Goal: Task Accomplishment & Management: Manage account settings

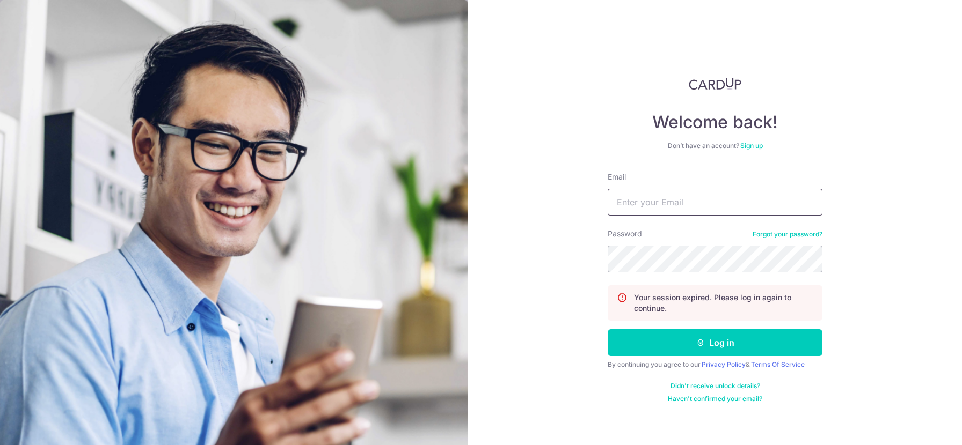
click at [730, 197] on input "Email" at bounding box center [714, 202] width 215 height 27
type input "[EMAIL_ADDRESS][DOMAIN_NAME]"
click at [607, 329] on button "Log in" at bounding box center [714, 342] width 215 height 27
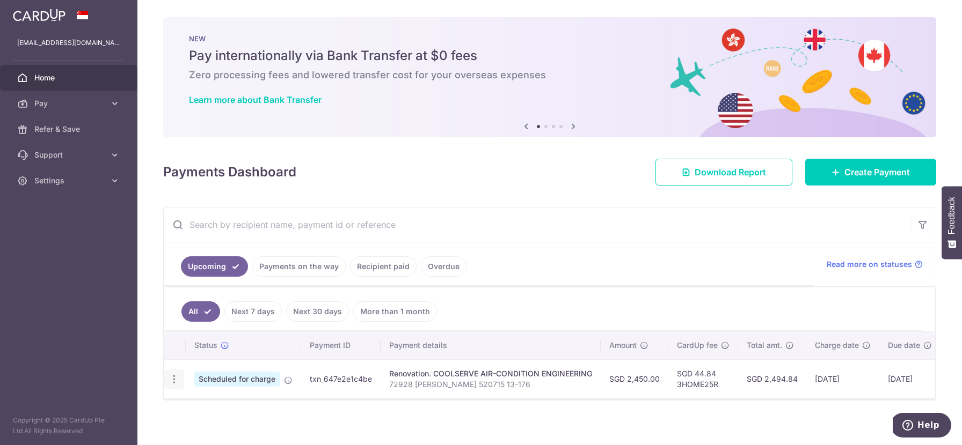
click at [171, 386] on div "Update payment Cancel payment" at bounding box center [174, 380] width 20 height 20
click at [174, 381] on icon "button" at bounding box center [173, 379] width 11 height 11
click at [214, 411] on span "Update payment" at bounding box center [231, 408] width 73 height 13
radio input "true"
type input "2,450.00"
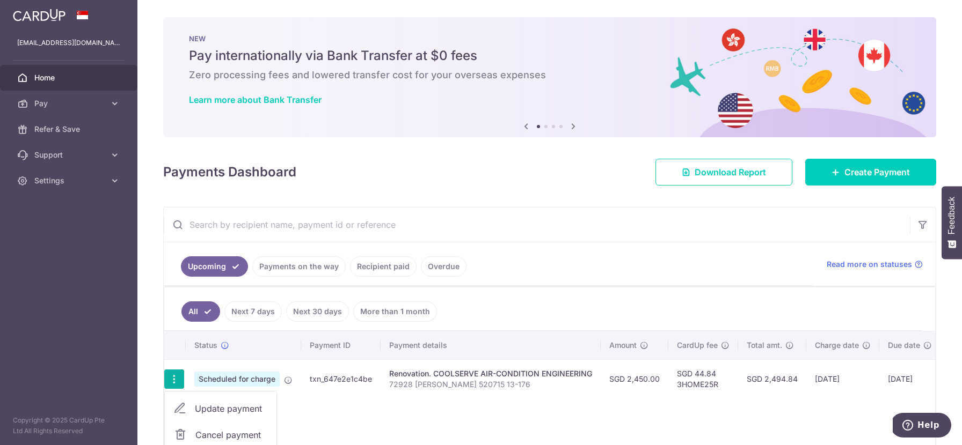
type input "[DATE]"
type input "72928 [PERSON_NAME] 520715 13-176"
type input "50%"
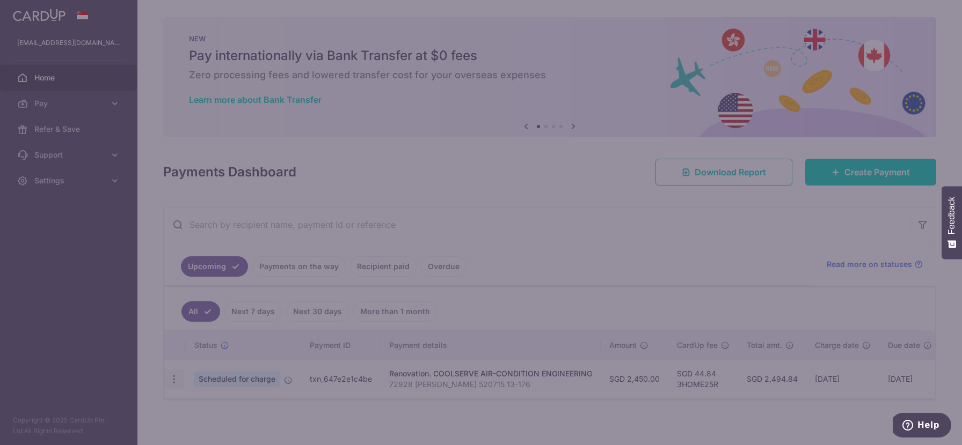
type input "3HOME25R"
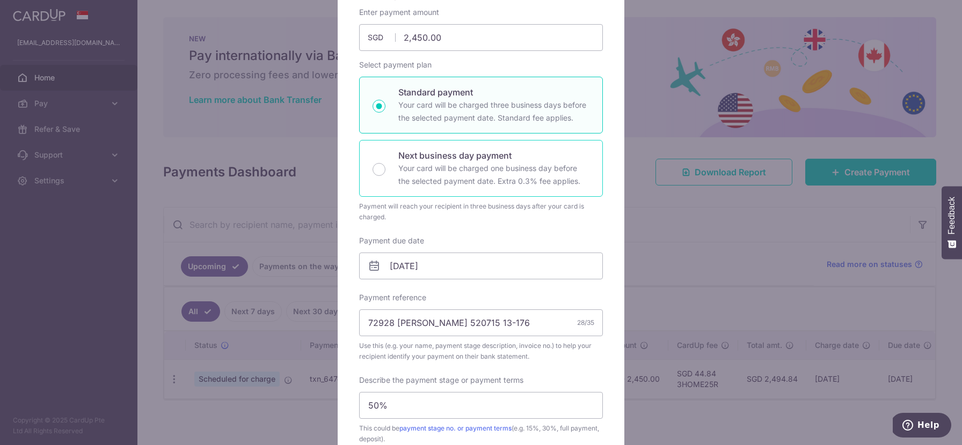
scroll to position [116, 0]
click at [446, 268] on input "[DATE]" at bounding box center [481, 264] width 244 height 27
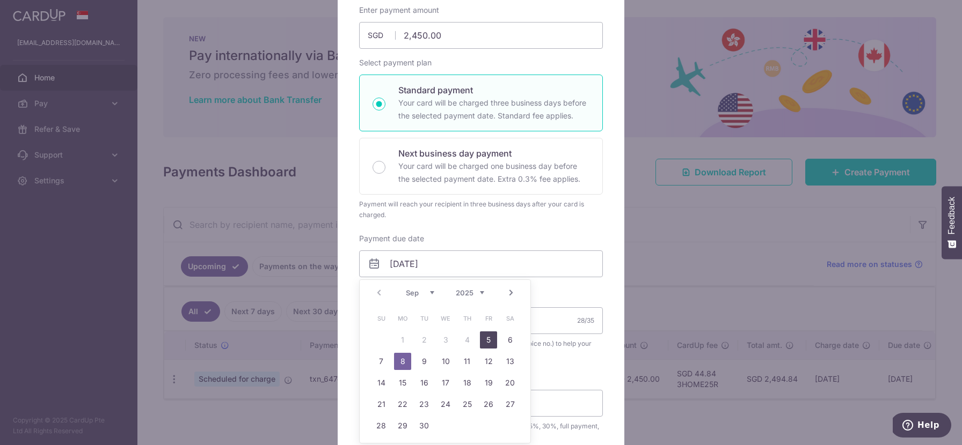
click at [491, 339] on link "5" at bounding box center [488, 340] width 17 height 17
type input "05/09/2025"
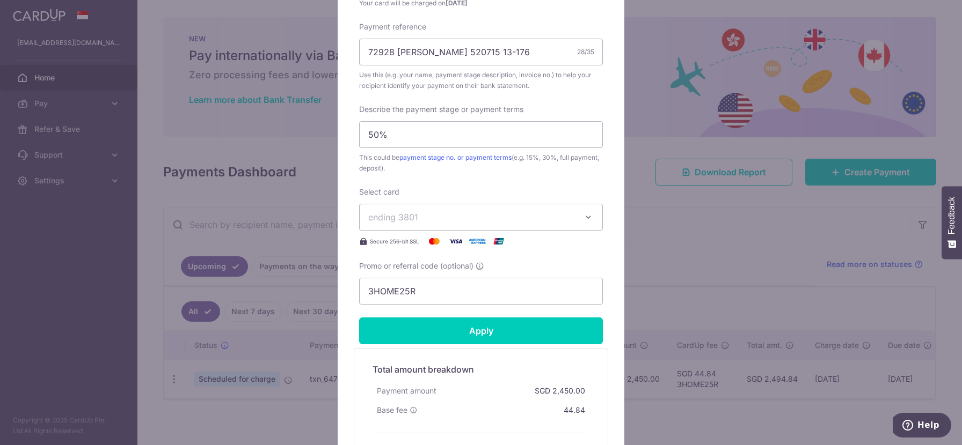
scroll to position [404, 0]
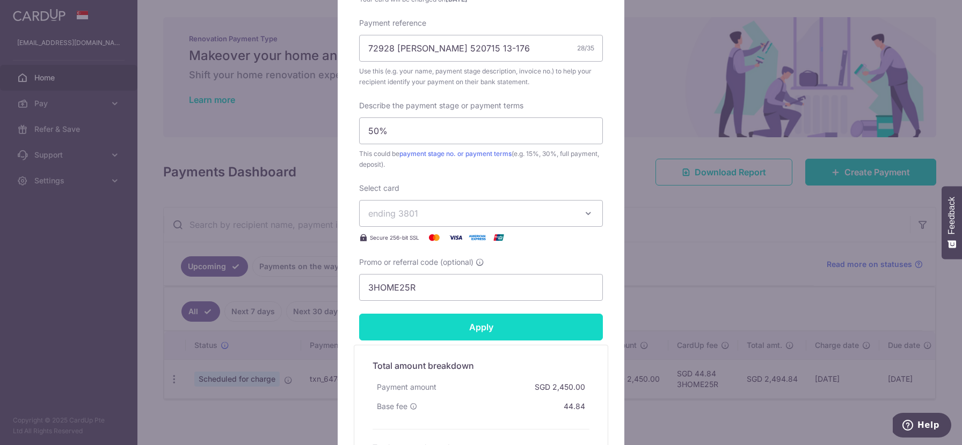
click at [588, 325] on input "Apply" at bounding box center [481, 327] width 244 height 27
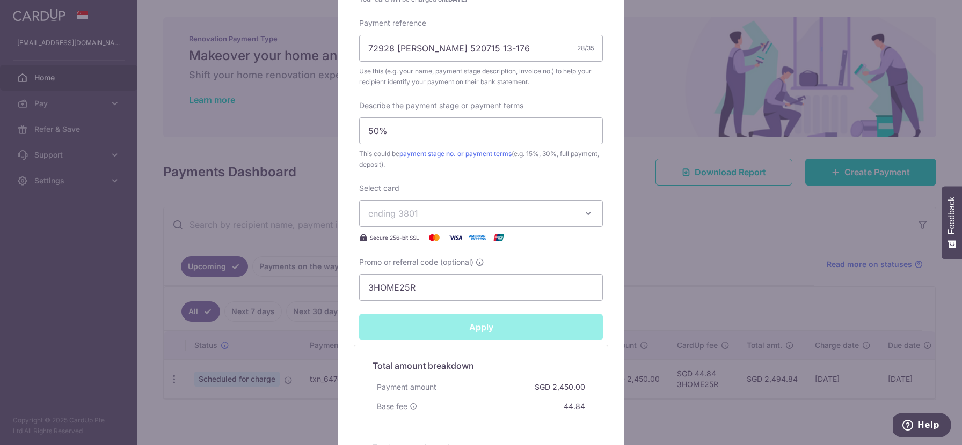
type input "Successfully Applied"
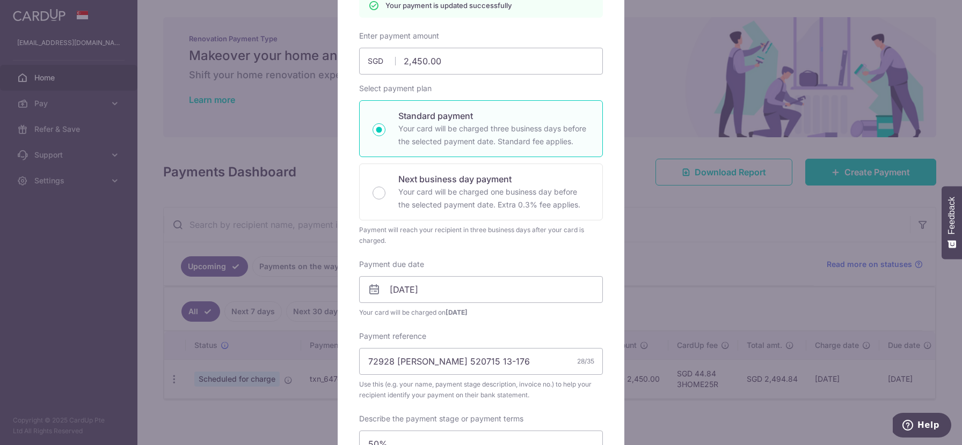
scroll to position [0, 0]
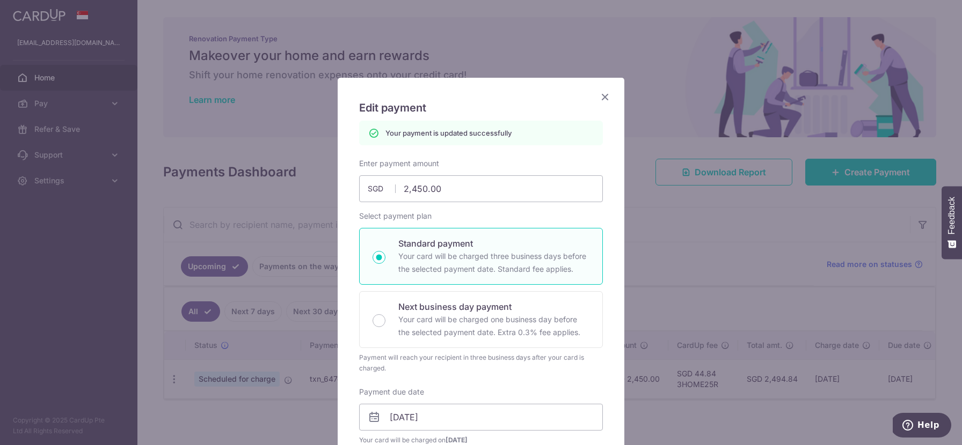
click at [606, 101] on icon "Close" at bounding box center [604, 96] width 13 height 13
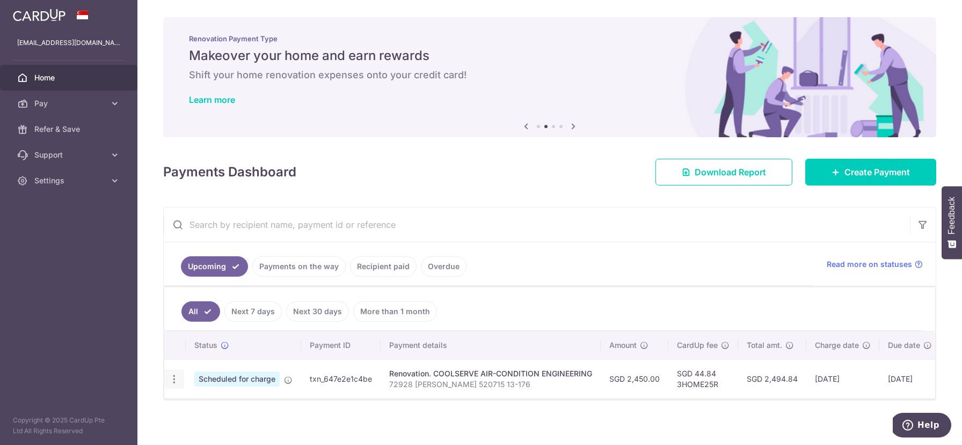
click at [173, 385] on icon "button" at bounding box center [173, 379] width 11 height 11
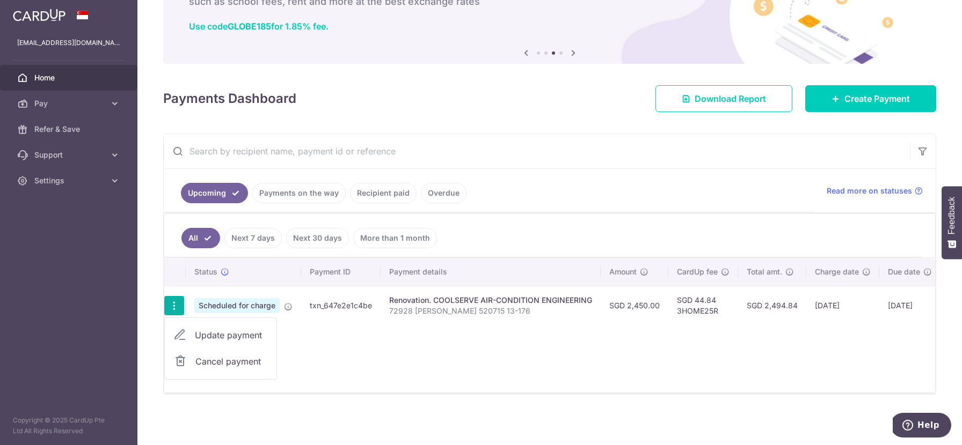
click at [226, 335] on span "Update payment" at bounding box center [231, 335] width 73 height 13
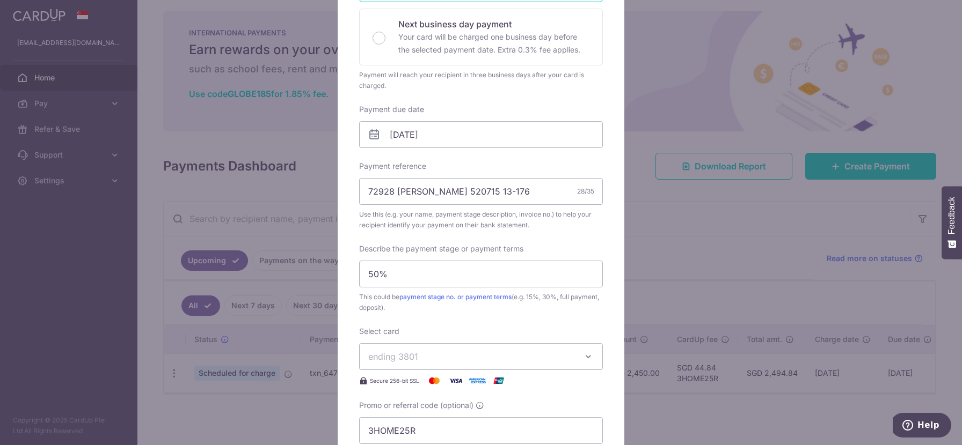
scroll to position [246, 0]
click at [474, 133] on input "05/09/2025" at bounding box center [481, 133] width 244 height 27
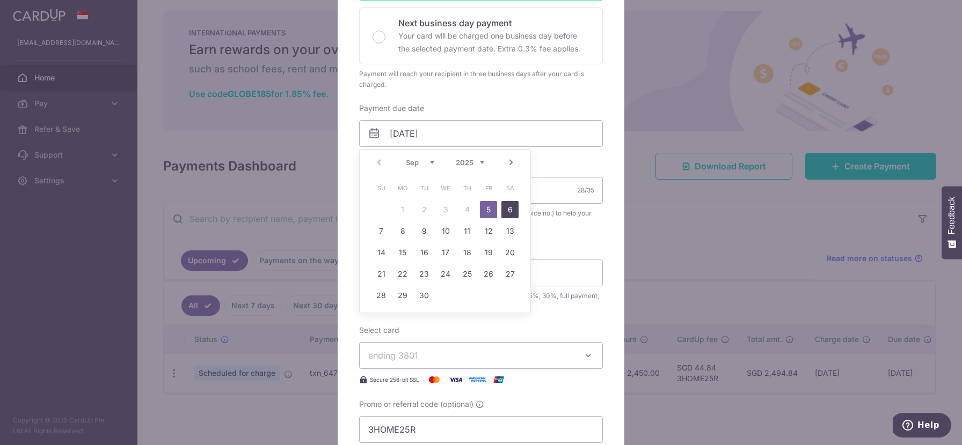
click at [506, 208] on link "6" at bounding box center [509, 209] width 17 height 17
type input "06/09/2025"
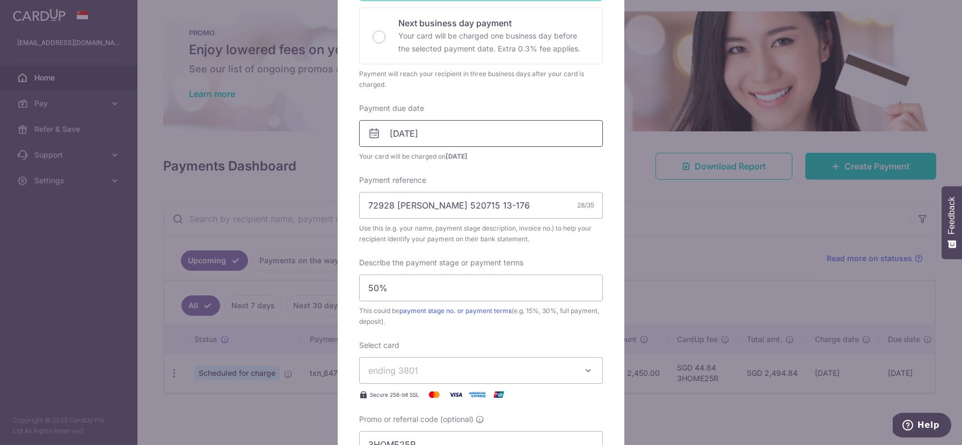
click at [489, 141] on input "06/09/2025" at bounding box center [481, 133] width 244 height 27
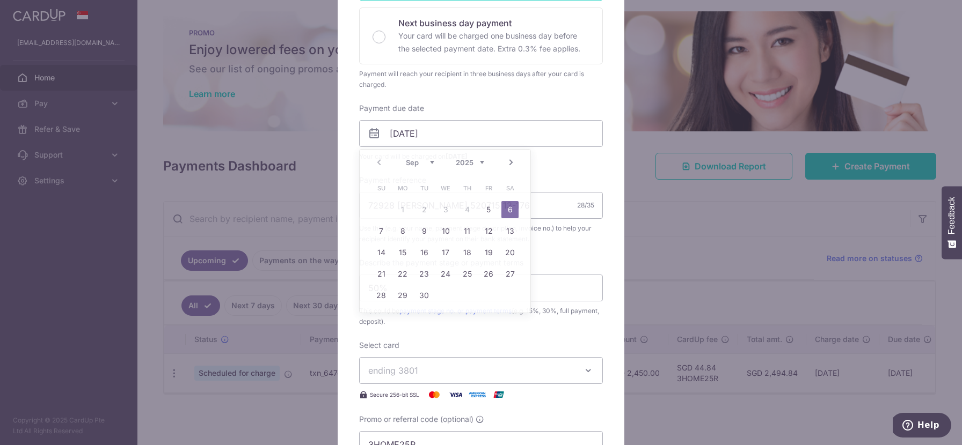
click at [436, 382] on button "ending 3801" at bounding box center [481, 370] width 244 height 27
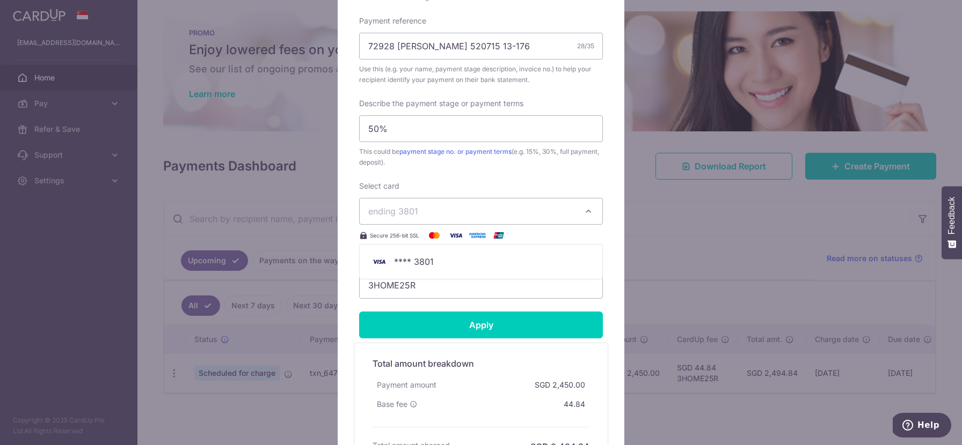
scroll to position [407, 0]
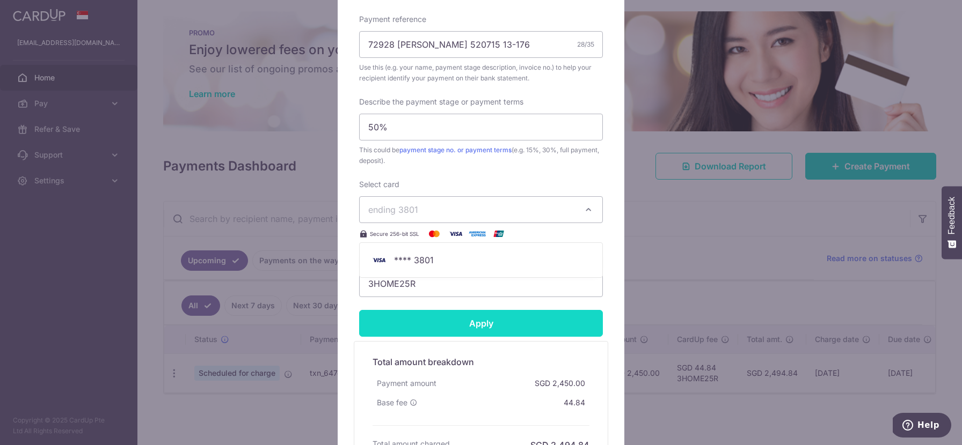
click at [435, 326] on input "Apply" at bounding box center [481, 323] width 244 height 27
type input "Successfully Applied"
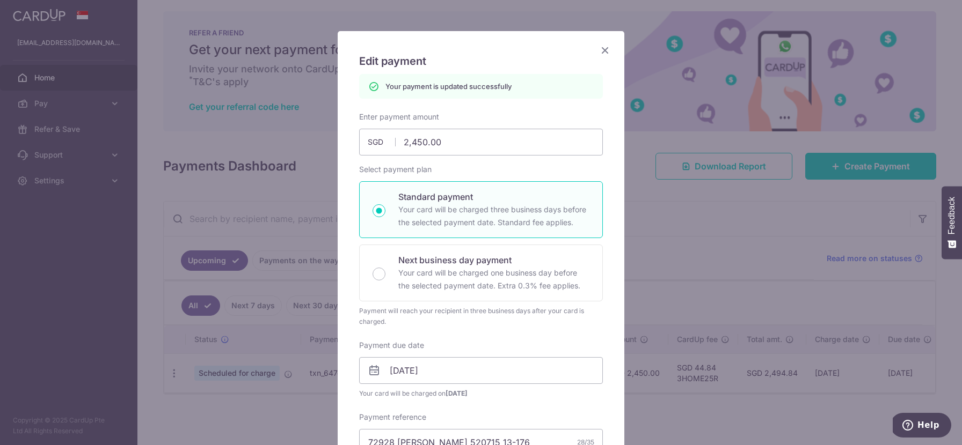
scroll to position [0, 0]
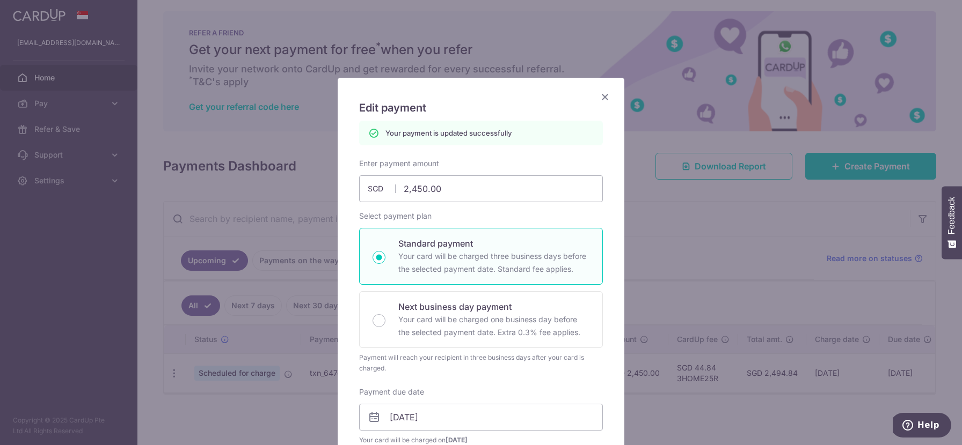
click at [603, 97] on icon "Close" at bounding box center [604, 96] width 13 height 13
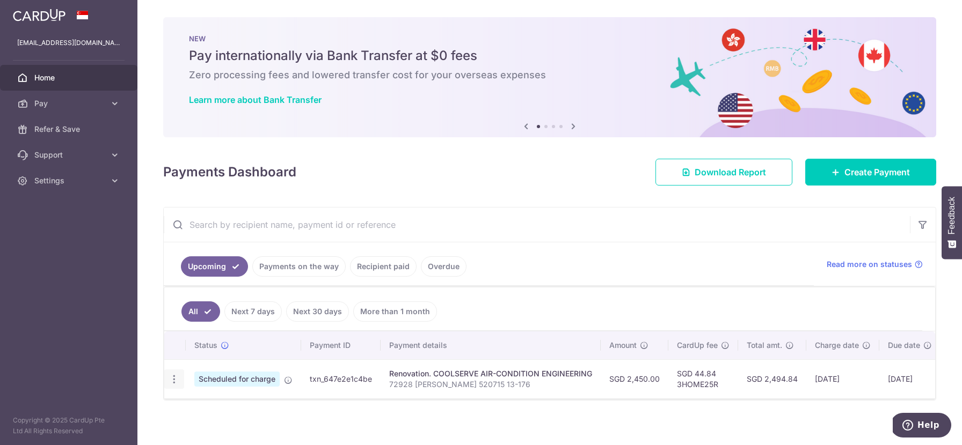
click at [172, 382] on icon "button" at bounding box center [173, 379] width 11 height 11
click at [202, 405] on span "Update payment" at bounding box center [231, 408] width 73 height 13
radio input "true"
type input "2,450.00"
type input "06/09/2025"
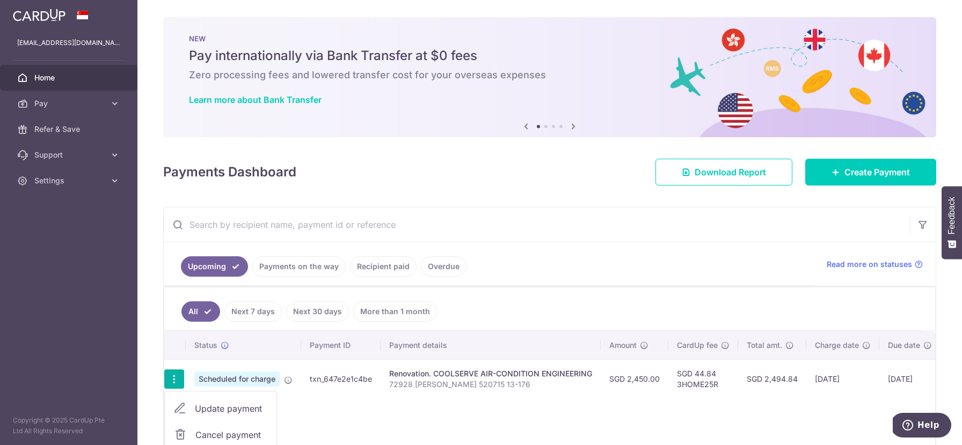
type input "72928 [PERSON_NAME] 520715 13-176"
type input "50%"
type input "3HOME25R"
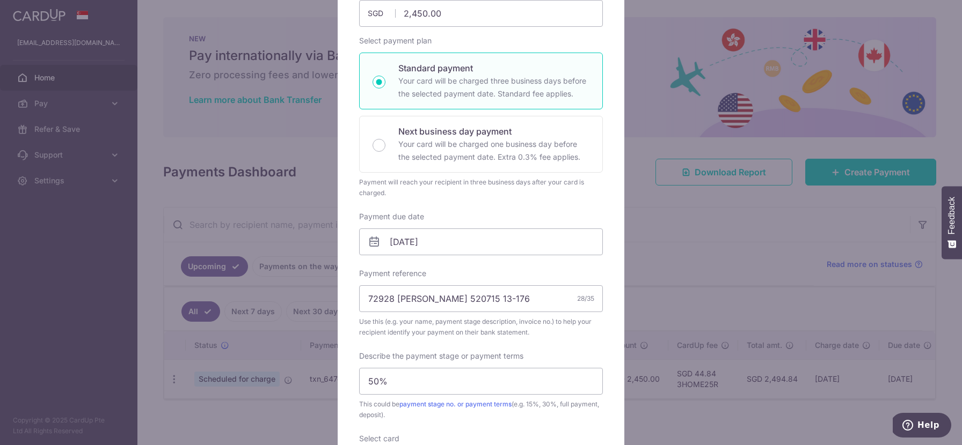
scroll to position [139, 0]
click at [399, 247] on input "06/09/2025" at bounding box center [481, 241] width 244 height 27
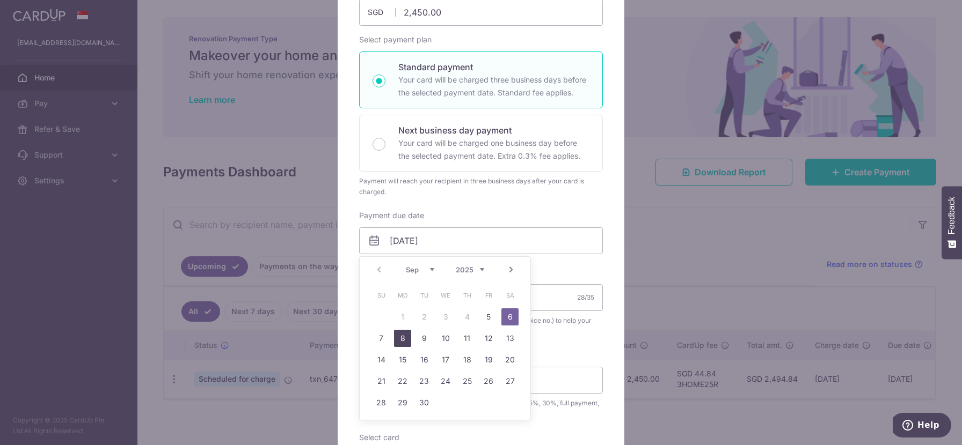
click at [402, 341] on link "8" at bounding box center [402, 338] width 17 height 17
type input "[DATE]"
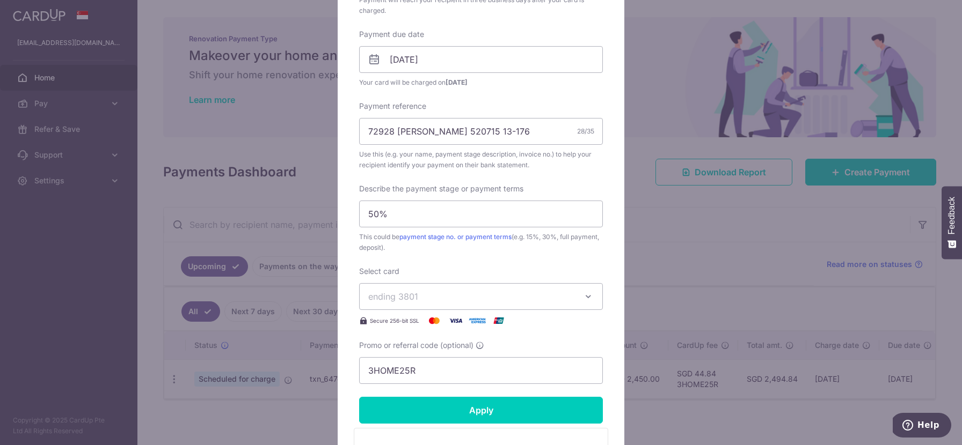
scroll to position [393, 0]
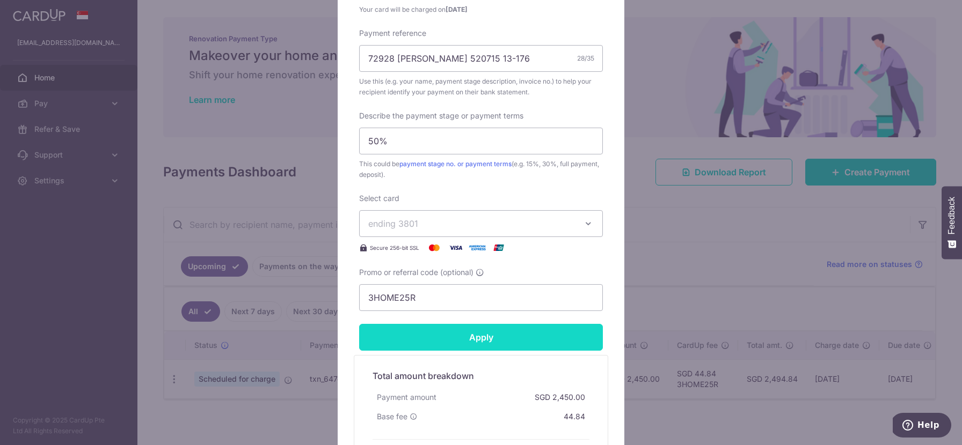
click at [402, 342] on input "Apply" at bounding box center [481, 337] width 244 height 27
type input "Successfully Applied"
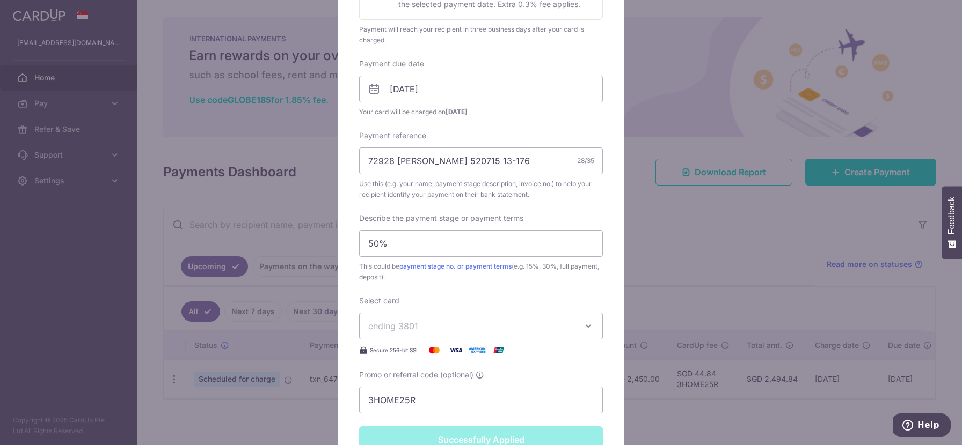
scroll to position [52, 0]
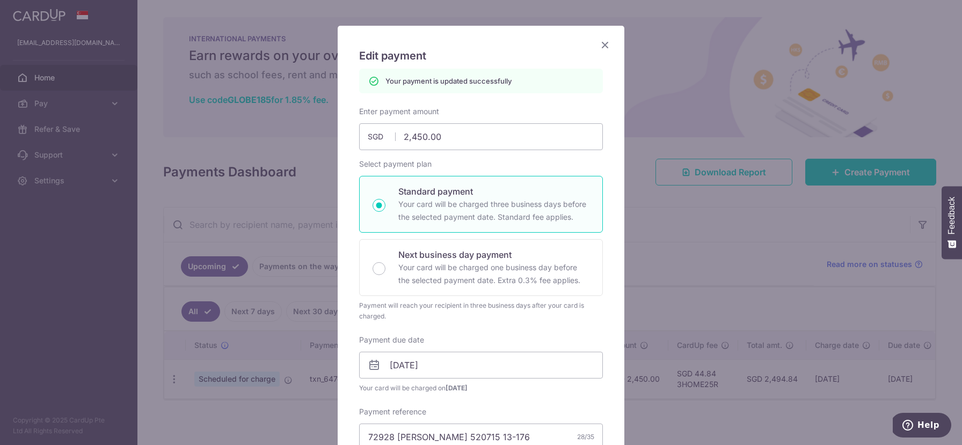
click at [607, 48] on icon "Close" at bounding box center [604, 44] width 13 height 13
